Goal: Transaction & Acquisition: Purchase product/service

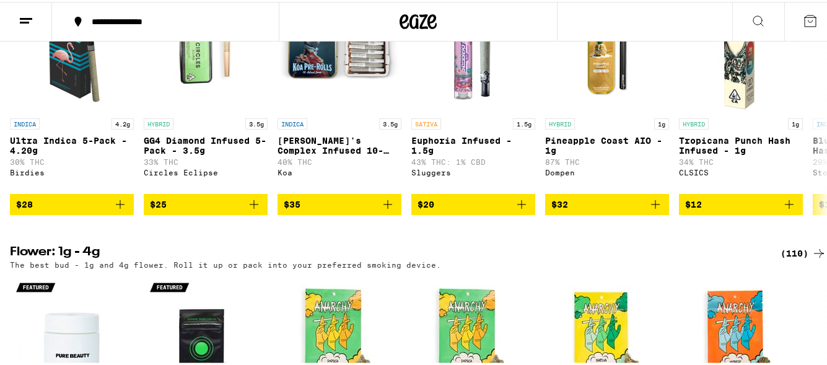
scroll to position [1289, 0]
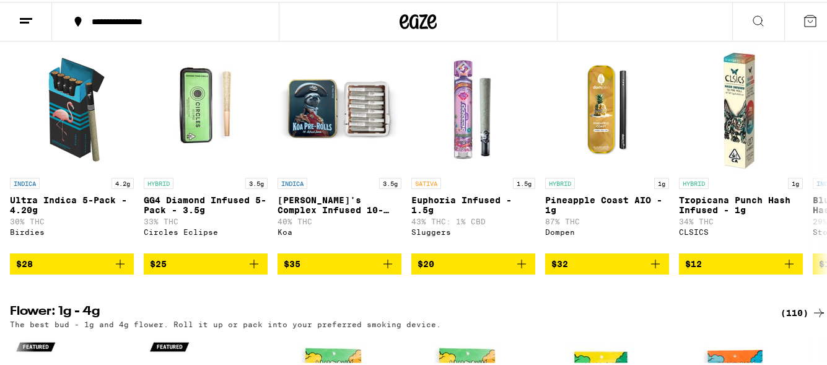
click at [788, 40] on div "Your favorite and most recently ordered products." at bounding box center [418, 36] width 816 height 8
click at [786, 32] on div "(43)" at bounding box center [806, 24] width 40 height 15
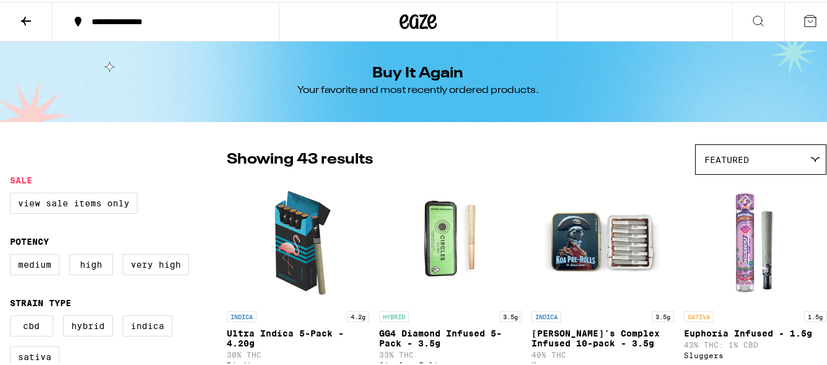
click at [26, 12] on icon at bounding box center [26, 19] width 15 height 15
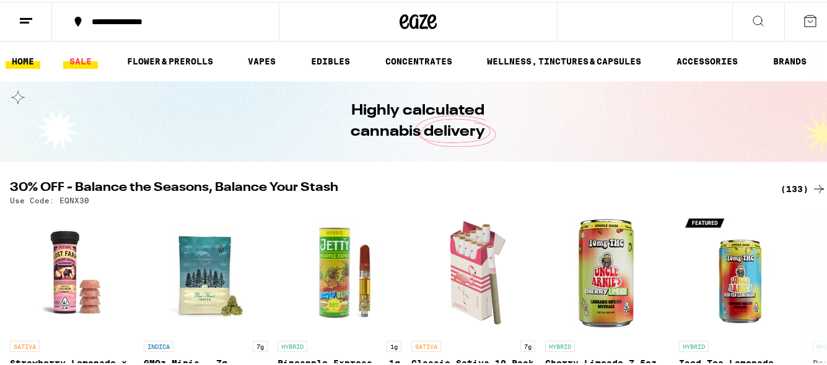
click at [76, 58] on link "SALE" at bounding box center [80, 59] width 35 height 15
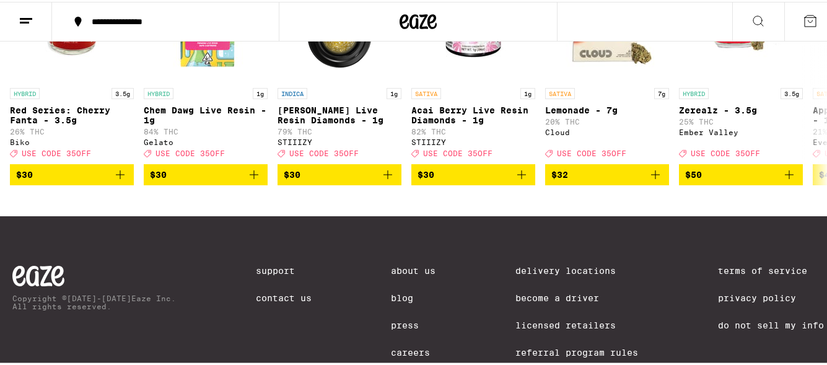
scroll to position [380, 0]
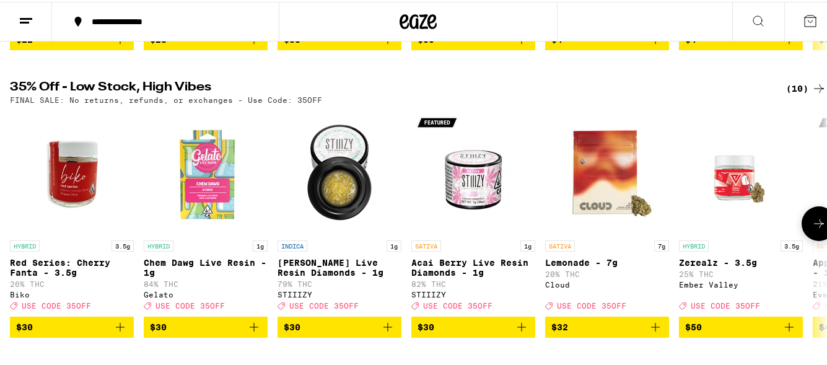
click at [814, 226] on icon at bounding box center [819, 221] width 10 height 9
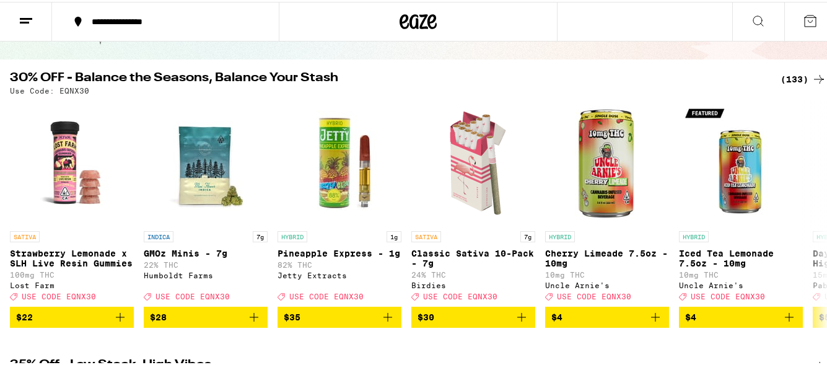
scroll to position [99, 0]
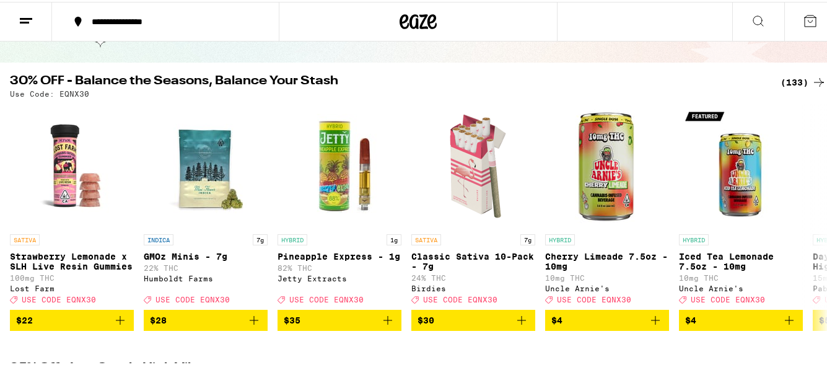
click at [790, 79] on div "(133)" at bounding box center [804, 80] width 46 height 15
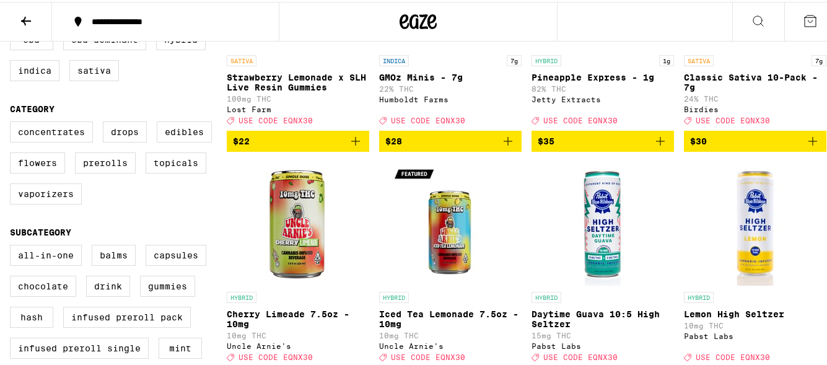
scroll to position [273, 0]
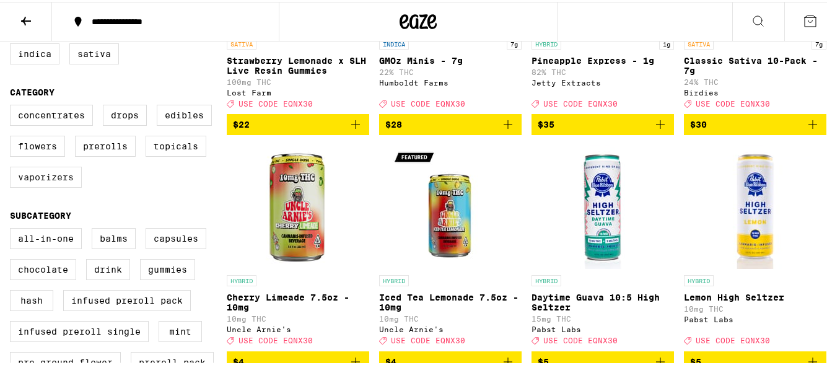
click at [48, 184] on label "Vaporizers" at bounding box center [46, 175] width 72 height 21
click at [13, 105] on input "Vaporizers" at bounding box center [12, 105] width 1 height 1
checkbox input "true"
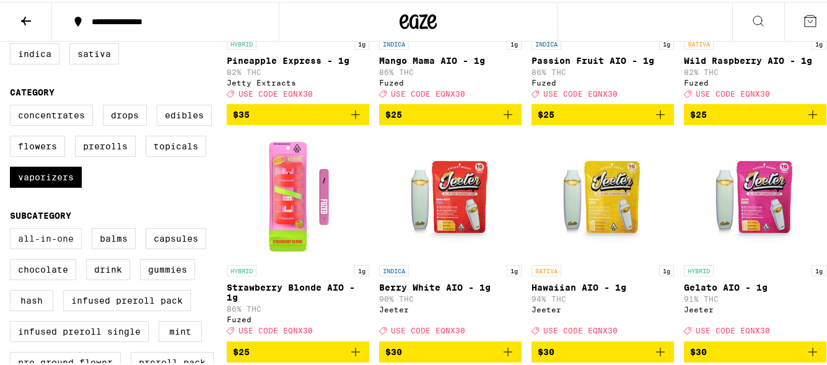
click at [59, 247] on label "All-In-One" at bounding box center [46, 236] width 72 height 21
click at [13, 229] on input "All-In-One" at bounding box center [12, 228] width 1 height 1
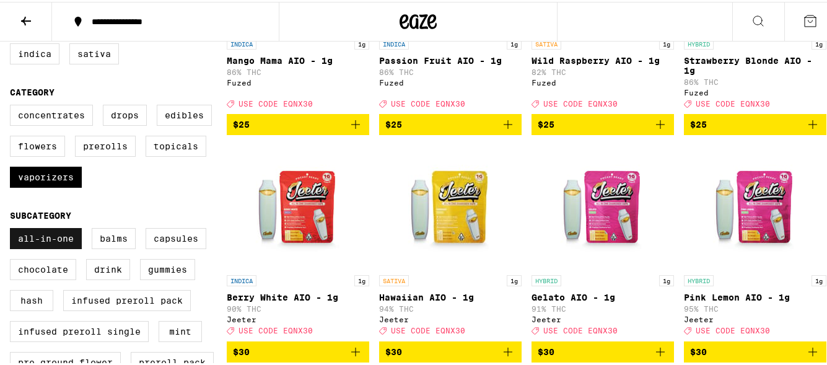
click at [38, 247] on label "All-In-One" at bounding box center [46, 236] width 72 height 21
click at [13, 229] on input "All-In-One" at bounding box center [12, 228] width 1 height 1
checkbox input "false"
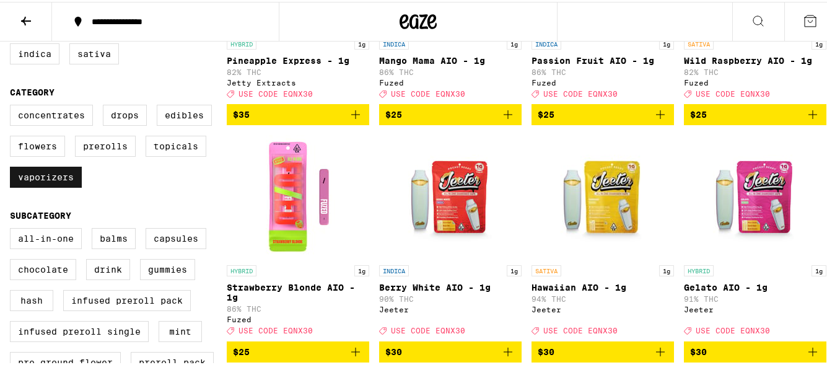
click at [48, 186] on label "Vaporizers" at bounding box center [46, 175] width 72 height 21
click at [13, 105] on input "Vaporizers" at bounding box center [12, 105] width 1 height 1
checkbox input "false"
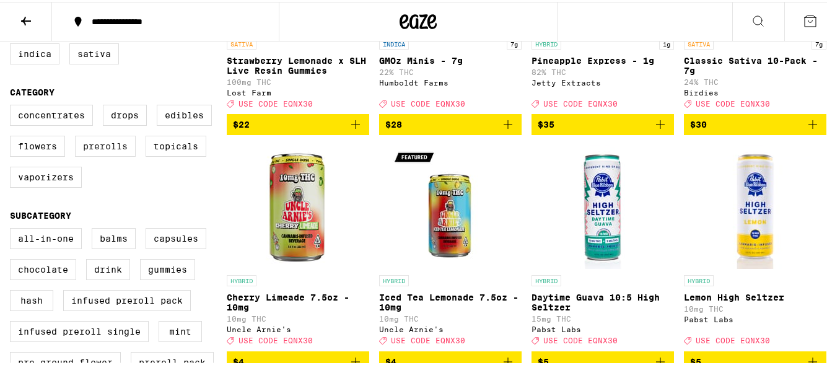
click at [107, 151] on label "Prerolls" at bounding box center [105, 144] width 61 height 21
click at [13, 105] on input "Prerolls" at bounding box center [12, 105] width 1 height 1
checkbox input "true"
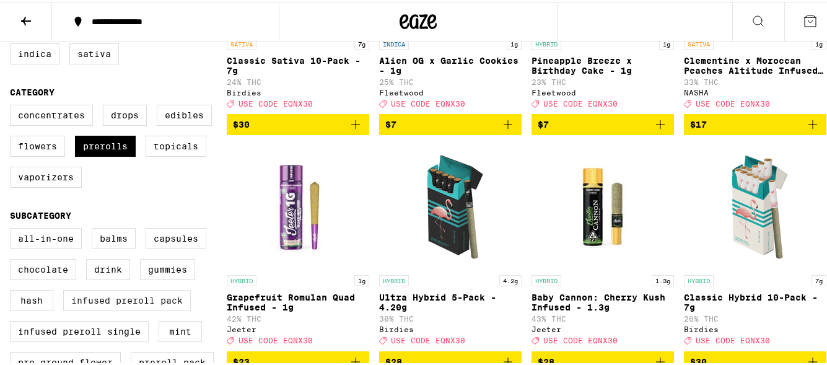
click at [109, 309] on label "Infused Preroll Pack" at bounding box center [127, 298] width 128 height 21
click at [13, 229] on input "Infused Preroll Pack" at bounding box center [12, 228] width 1 height 1
checkbox input "true"
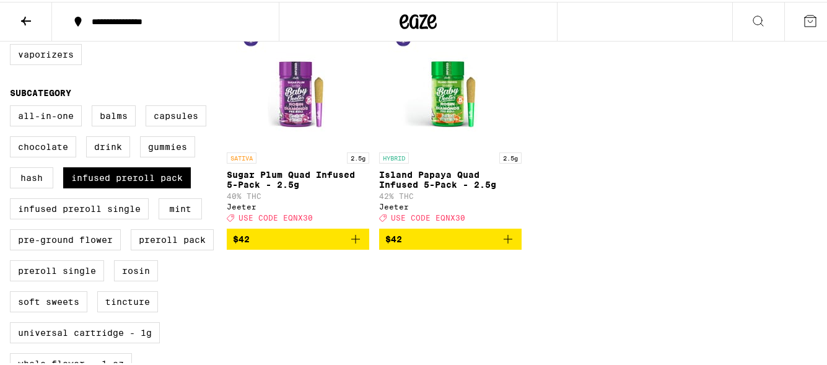
scroll to position [396, 0]
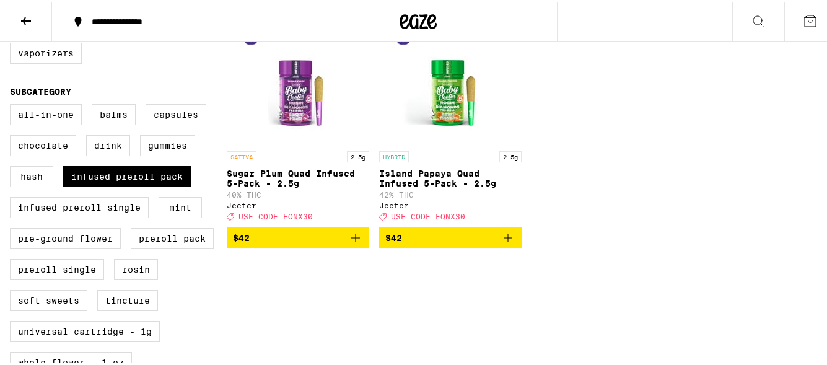
click at [19, 25] on icon at bounding box center [26, 19] width 15 height 15
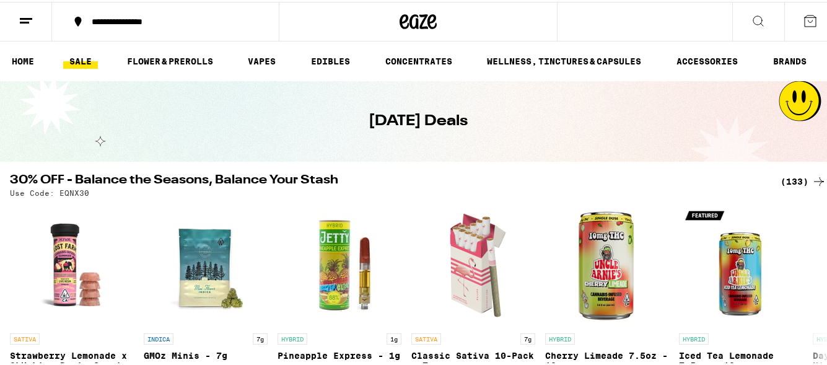
click at [751, 16] on icon at bounding box center [758, 19] width 15 height 15
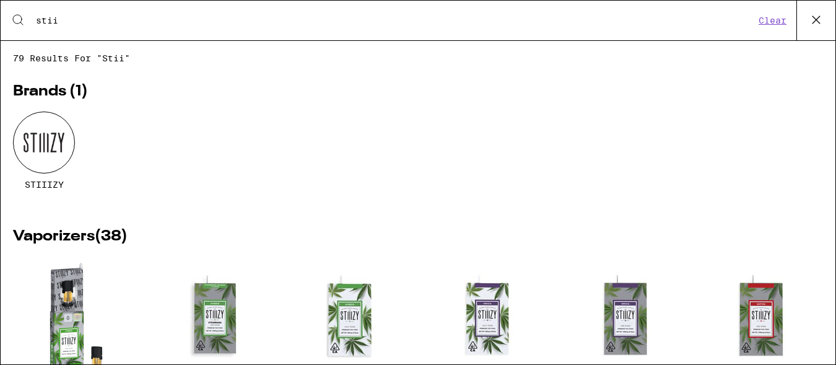
type input "stiiizy"
click at [15, 282] on img "Open page for OG - Pink Acai - 1g from STIIIZY" at bounding box center [76, 318] width 124 height 124
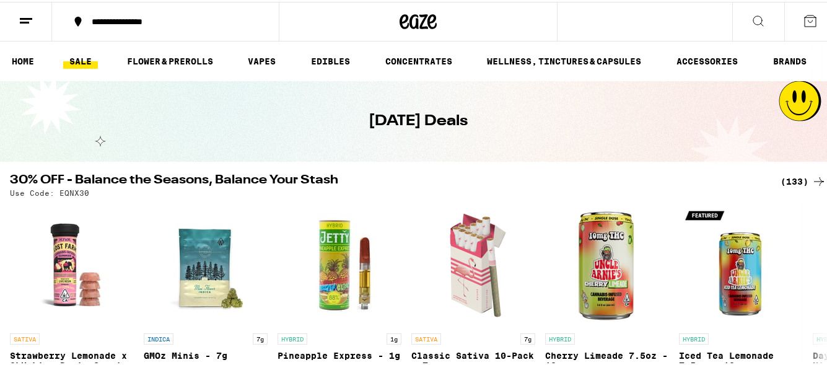
click at [751, 15] on icon at bounding box center [758, 19] width 15 height 15
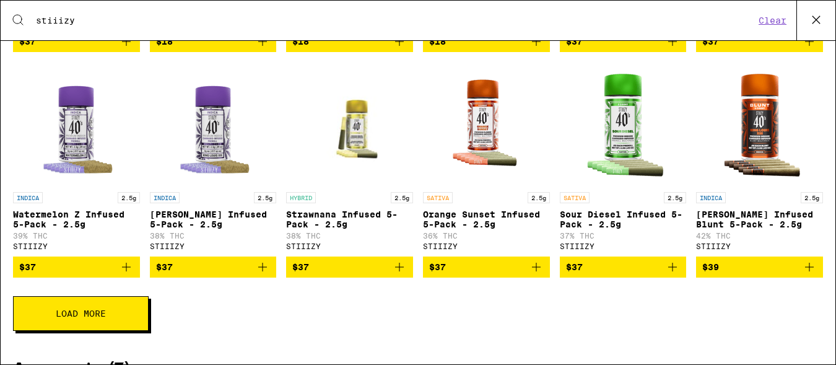
scroll to position [974, 0]
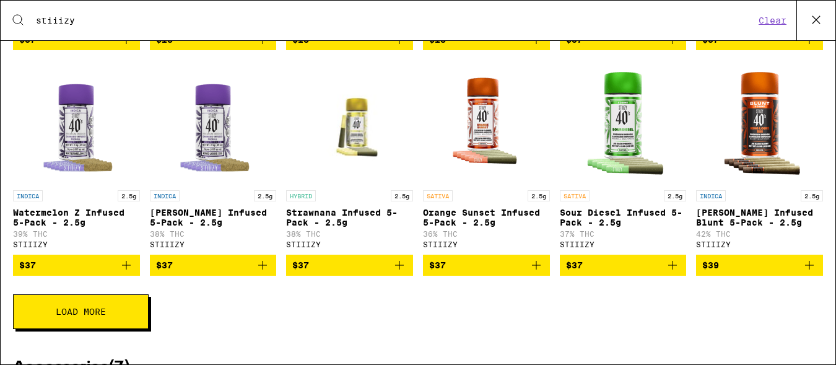
click at [138, 329] on button "Load More" at bounding box center [81, 311] width 136 height 35
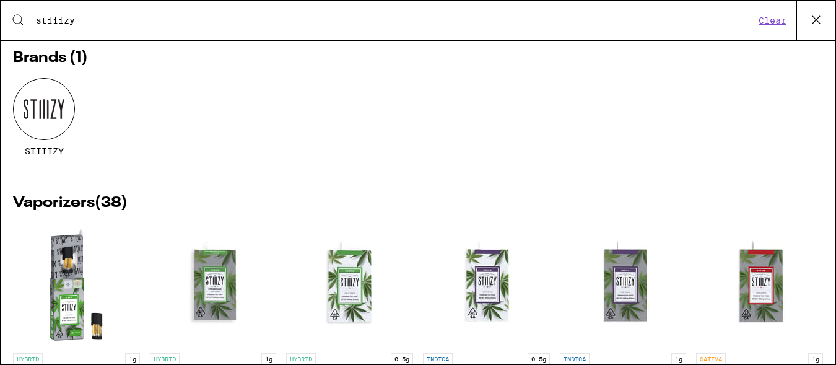
scroll to position [8, 0]
